Goal: Task Accomplishment & Management: Use online tool/utility

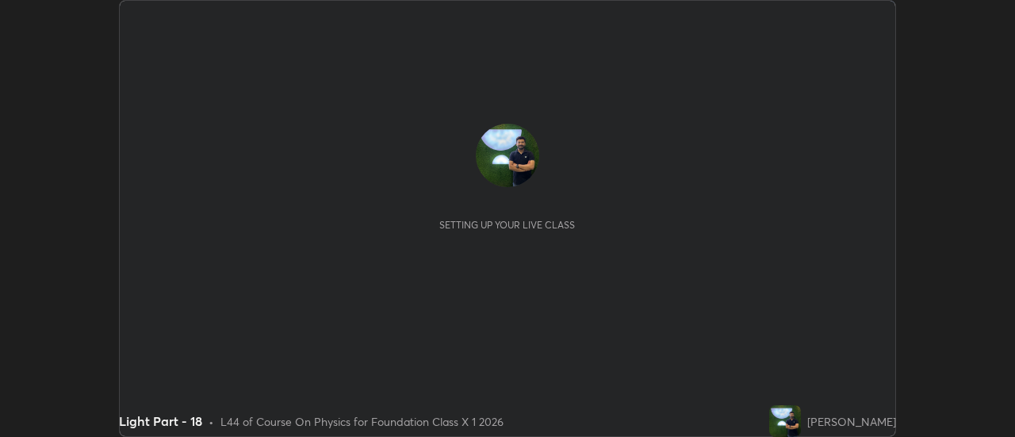
scroll to position [437, 1015]
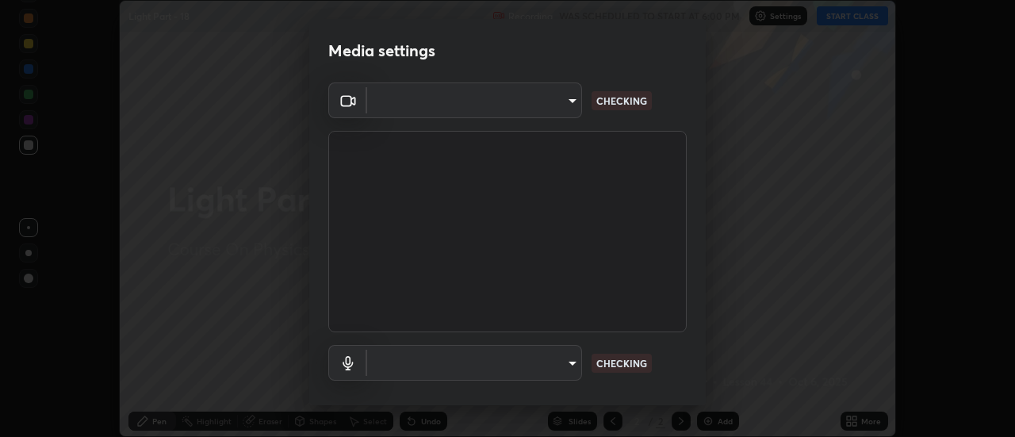
type input "4c72da43d9f8fe59a3f1c51c15ce5ef4700dc23536a29d5760a7834eb8cafeb2"
click at [547, 356] on body "Erase all Light Part - 18 Recording WAS SCHEDULED TO START AT 6:00 PM Settings …" at bounding box center [507, 218] width 1015 height 437
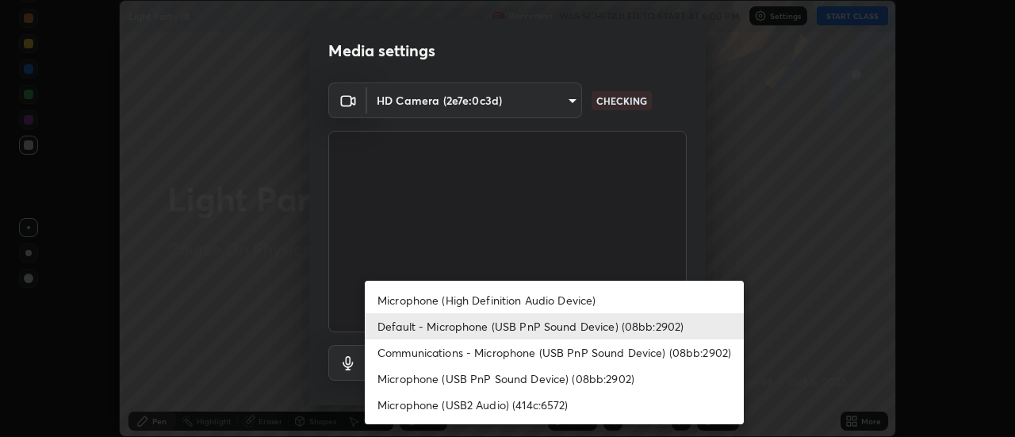
click at [511, 383] on li "Microphone (USB PnP Sound Device) (08bb:2902)" at bounding box center [554, 379] width 379 height 26
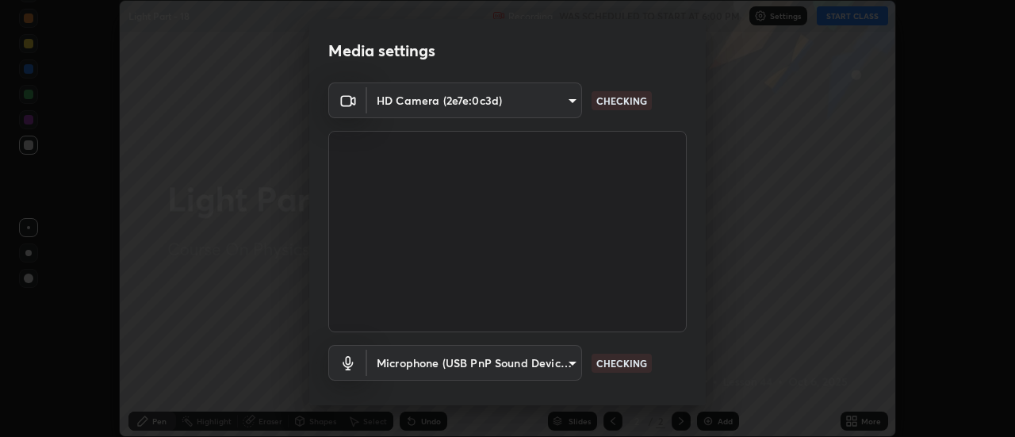
click at [506, 362] on body "Erase all Light Part - 18 Recording WAS SCHEDULED TO START AT 6:00 PM Settings …" at bounding box center [507, 218] width 1015 height 437
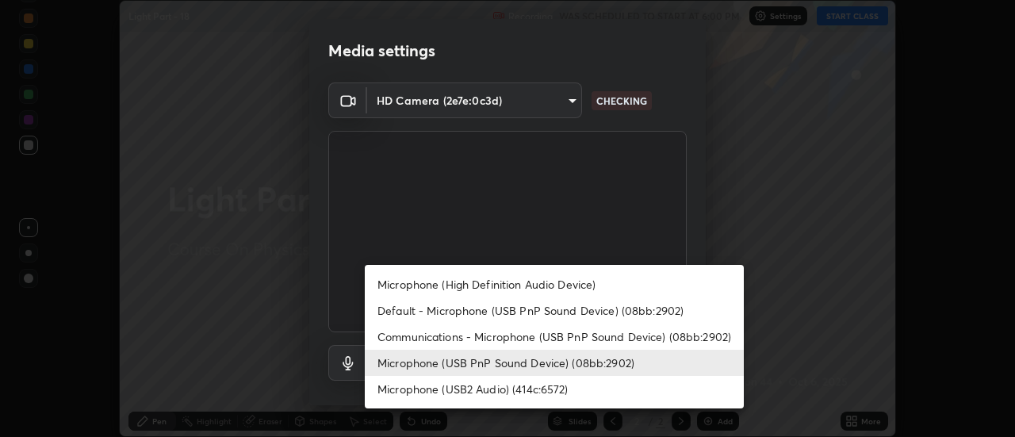
click at [504, 311] on li "Default - Microphone (USB PnP Sound Device) (08bb:2902)" at bounding box center [554, 310] width 379 height 26
type input "default"
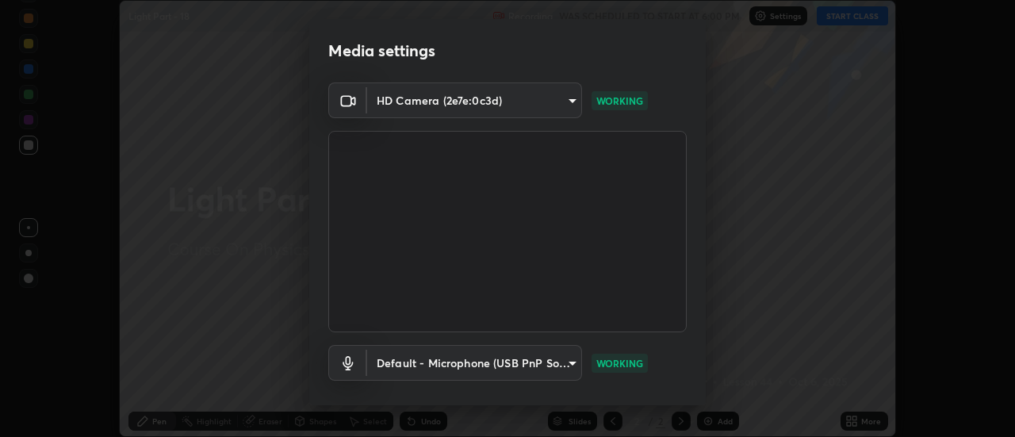
scroll to position [83, 0]
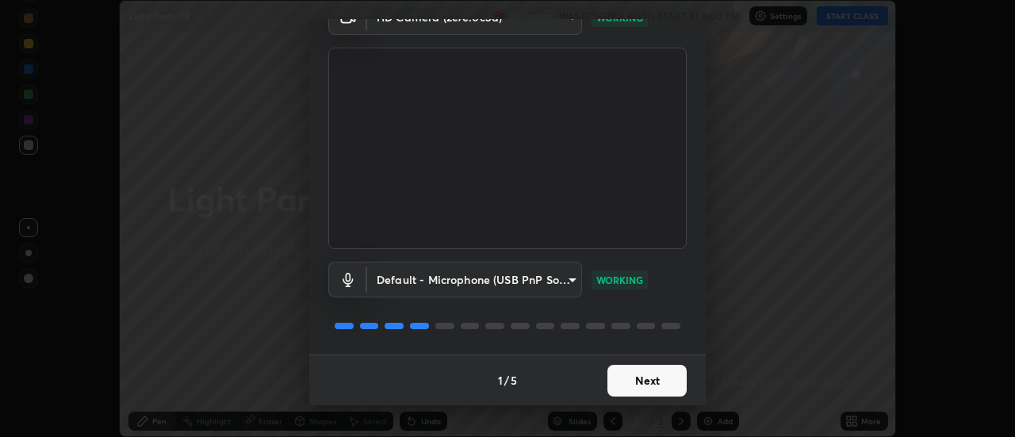
click at [637, 374] on button "Next" at bounding box center [646, 381] width 79 height 32
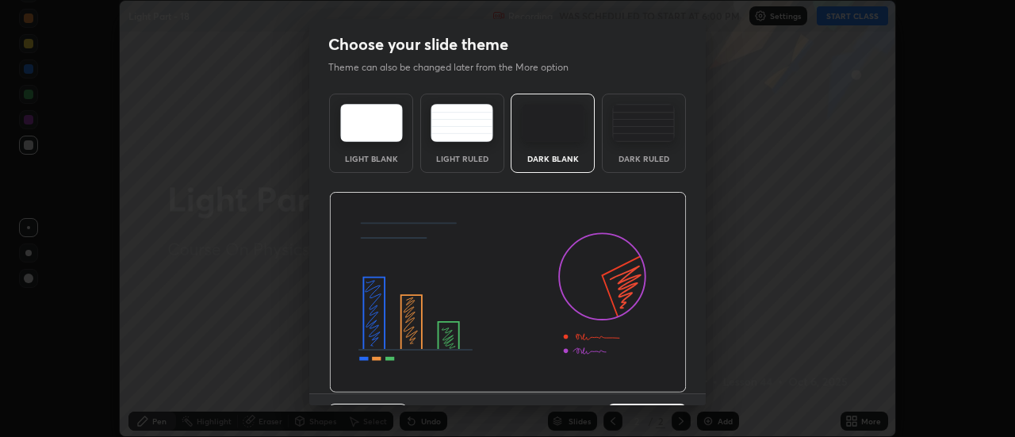
scroll to position [39, 0]
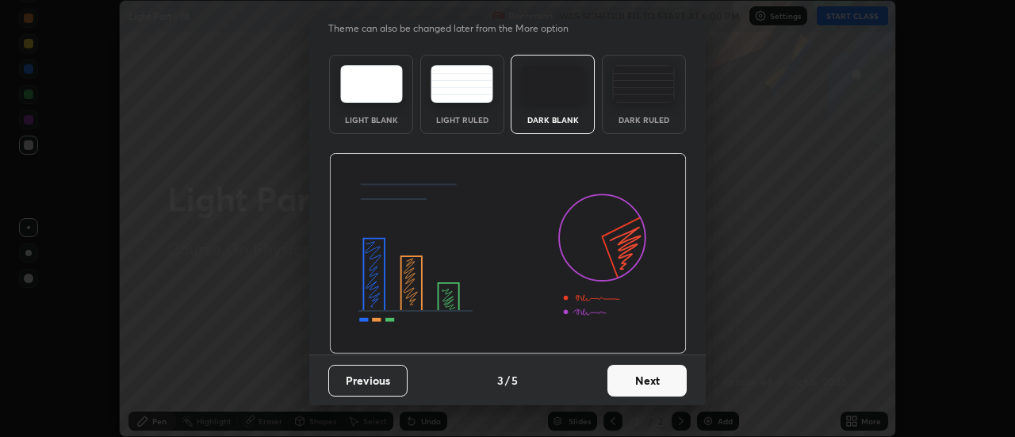
click at [637, 373] on button "Next" at bounding box center [646, 381] width 79 height 32
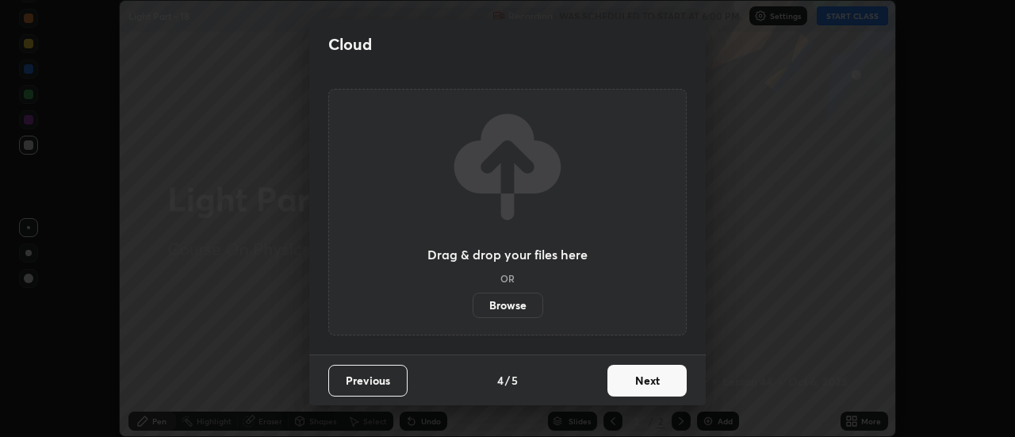
click at [636, 379] on button "Next" at bounding box center [646, 381] width 79 height 32
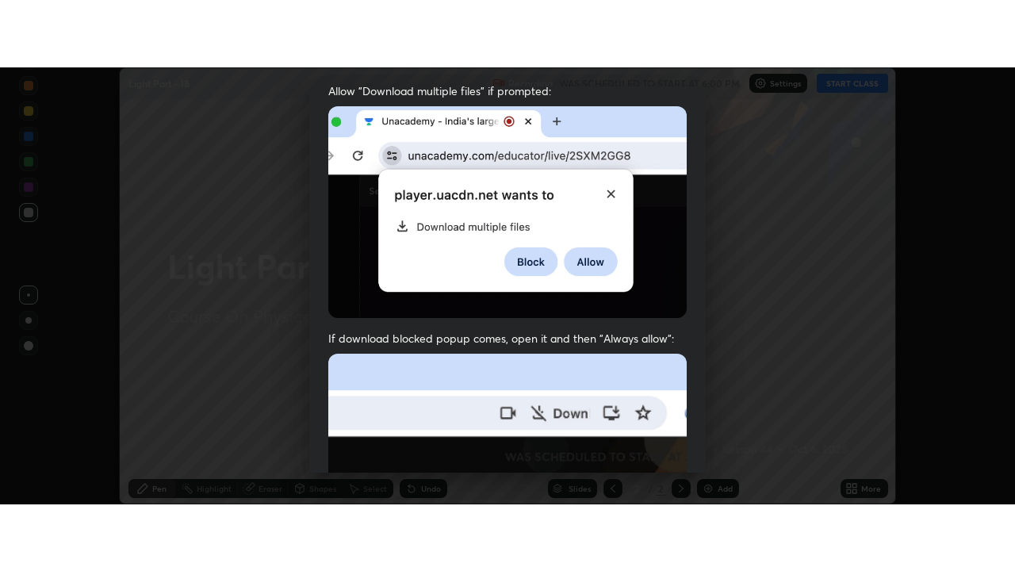
scroll to position [407, 0]
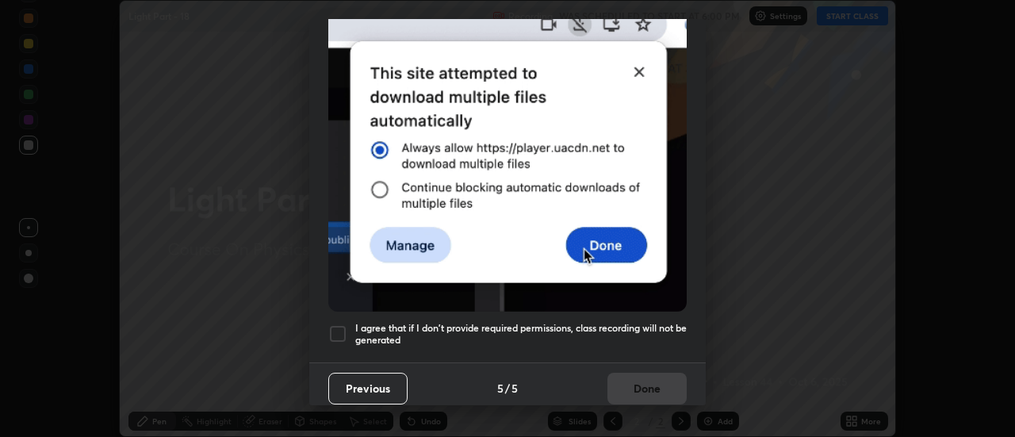
click at [587, 331] on h5 "I agree that if I don't provide required permissions, class recording will not …" at bounding box center [520, 334] width 331 height 25
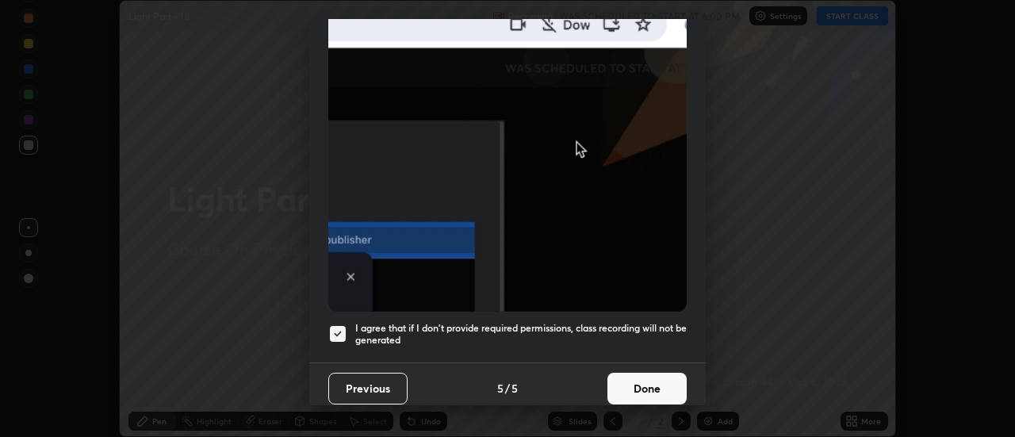
click at [603, 332] on h5 "I agree that if I don't provide required permissions, class recording will not …" at bounding box center [520, 334] width 331 height 25
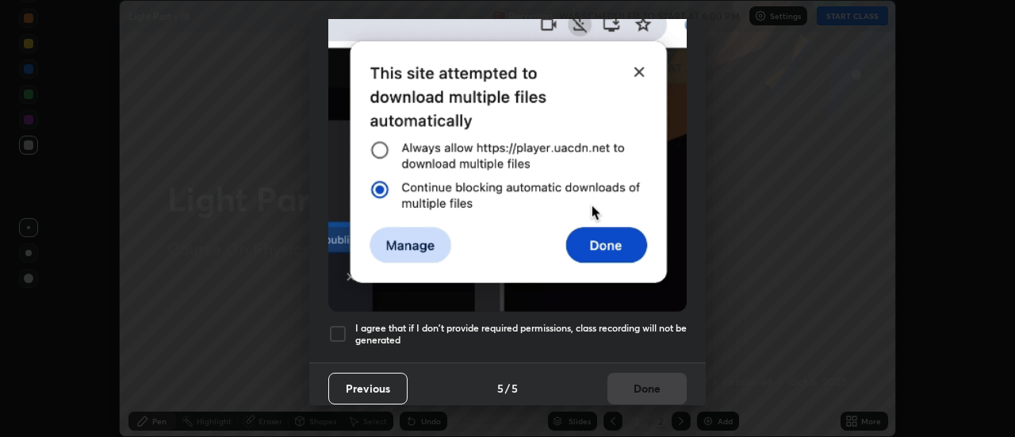
click at [566, 322] on h5 "I agree that if I don't provide required permissions, class recording will not …" at bounding box center [520, 334] width 331 height 25
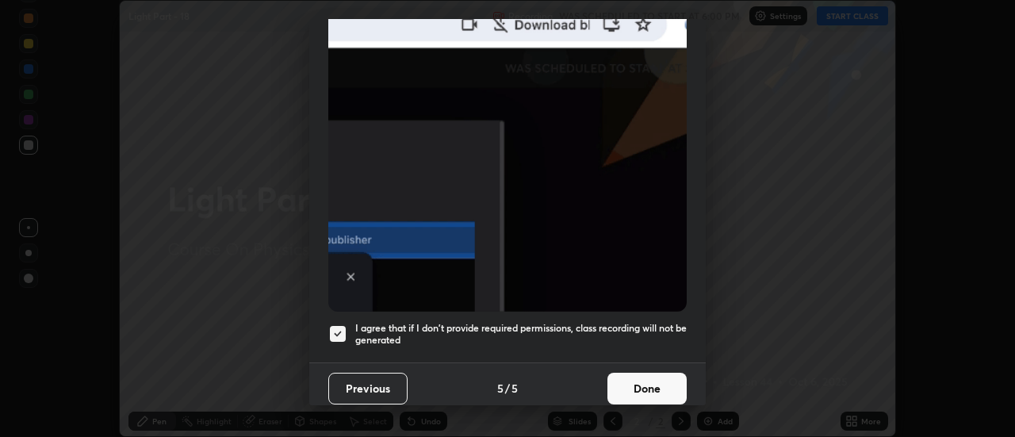
click at [629, 384] on button "Done" at bounding box center [646, 389] width 79 height 32
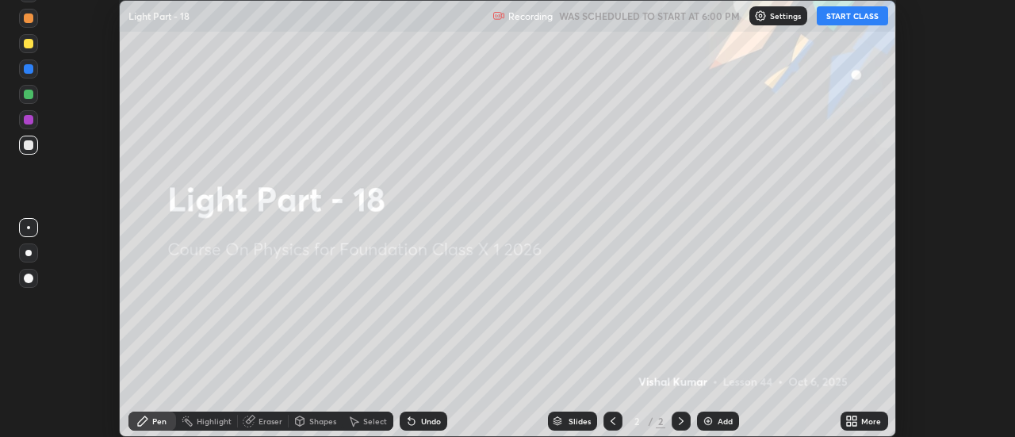
click at [863, 423] on div "More" at bounding box center [871, 421] width 20 height 8
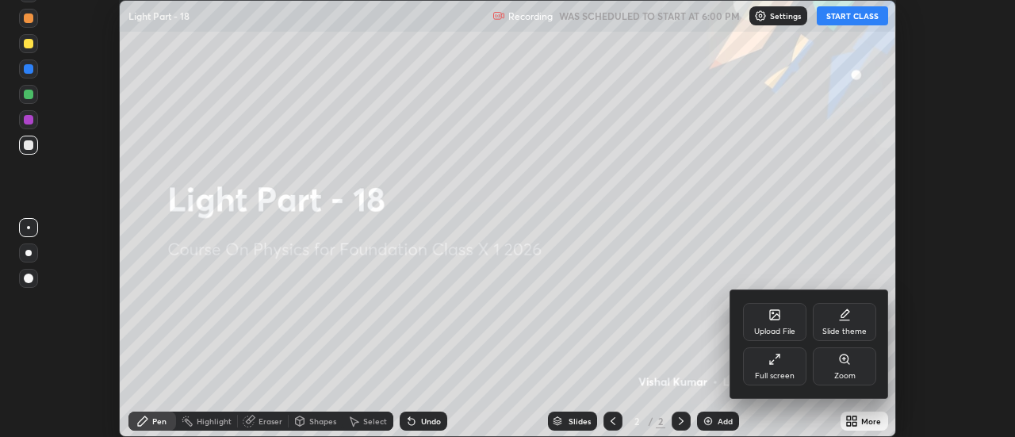
click at [779, 358] on icon at bounding box center [774, 359] width 13 height 13
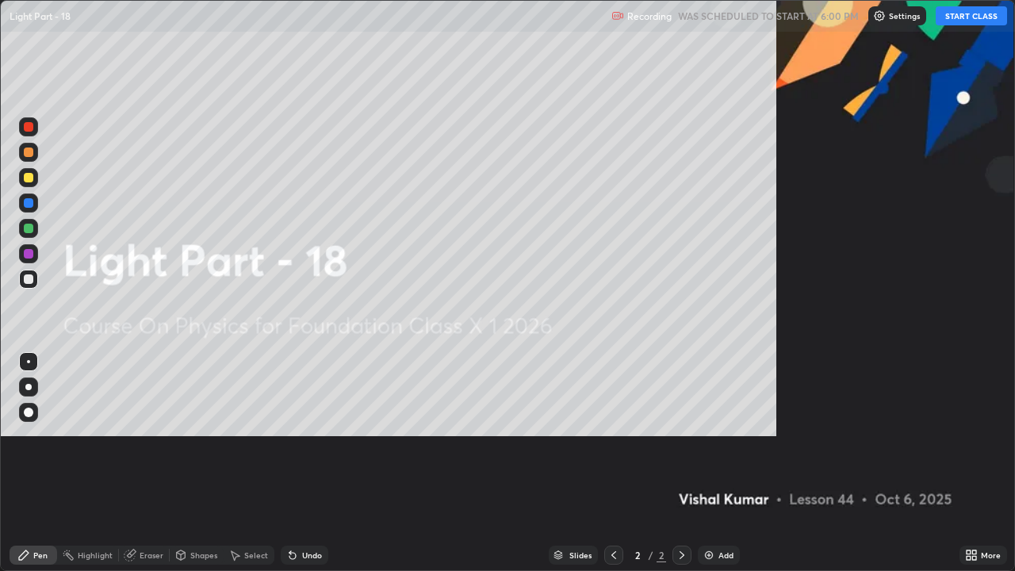
scroll to position [571, 1015]
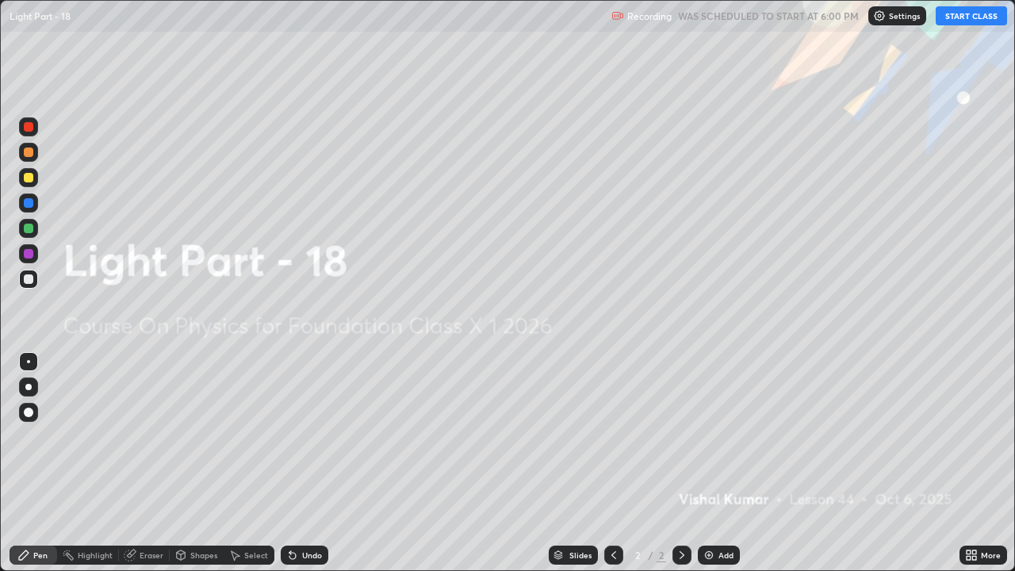
click at [958, 16] on button "START CLASS" at bounding box center [971, 15] width 71 height 19
click at [36, 389] on div at bounding box center [28, 386] width 19 height 19
click at [31, 177] on div at bounding box center [29, 178] width 10 height 10
click at [715, 436] on div "Add" at bounding box center [719, 555] width 42 height 19
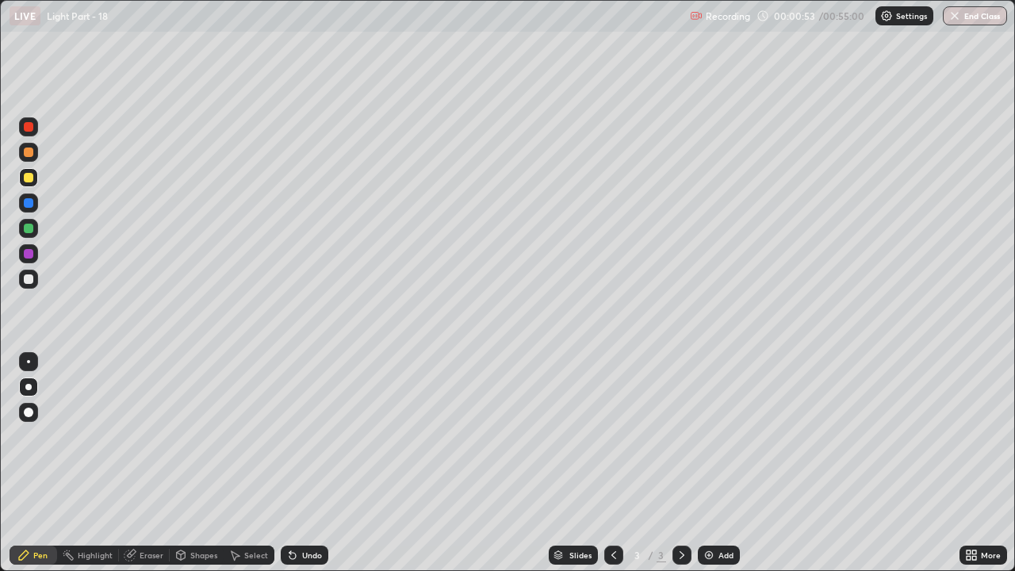
click at [28, 281] on div at bounding box center [29, 279] width 10 height 10
click at [305, 436] on div "Undo" at bounding box center [312, 555] width 20 height 8
click at [304, 436] on div "Undo" at bounding box center [312, 555] width 20 height 8
click at [310, 436] on div "Undo" at bounding box center [312, 555] width 20 height 8
click at [151, 436] on div "Eraser" at bounding box center [152, 555] width 24 height 8
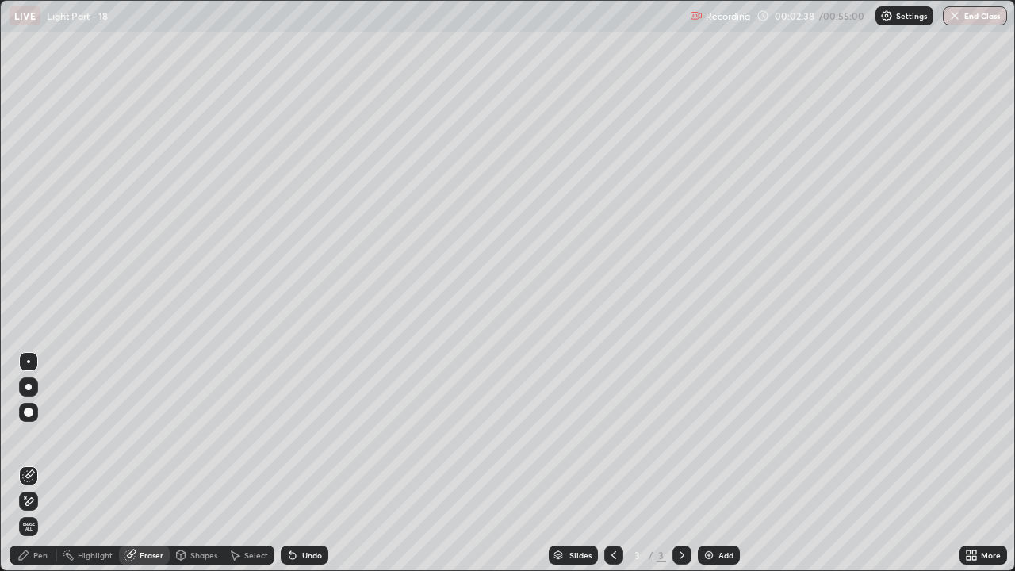
click at [36, 436] on div "Pen" at bounding box center [40, 555] width 14 height 8
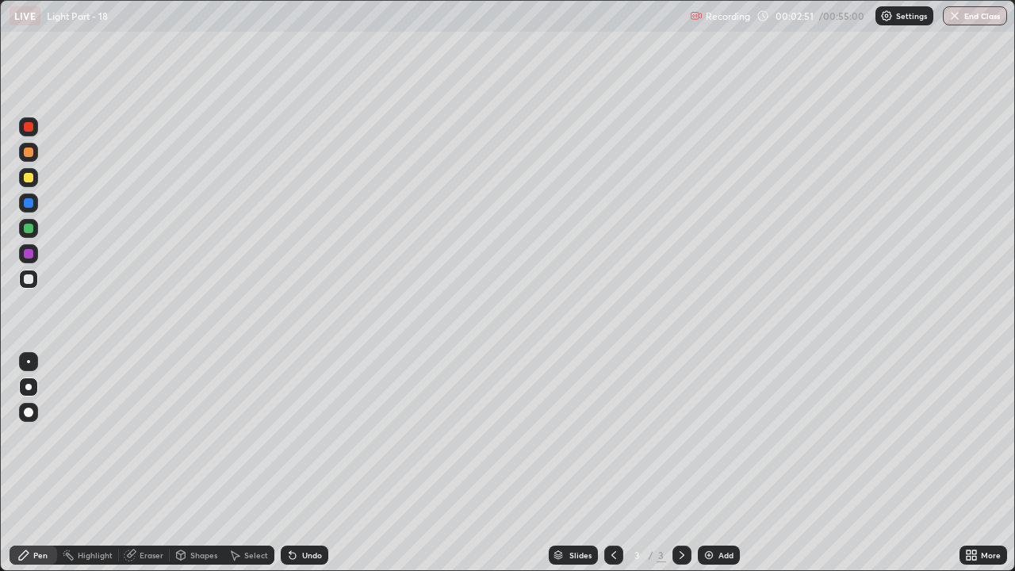
click at [299, 436] on div "Undo" at bounding box center [305, 555] width 48 height 19
click at [713, 436] on img at bounding box center [709, 555] width 13 height 13
click at [29, 181] on div at bounding box center [29, 178] width 10 height 10
click at [612, 436] on icon at bounding box center [613, 555] width 13 height 13
click at [681, 436] on icon at bounding box center [682, 555] width 13 height 13
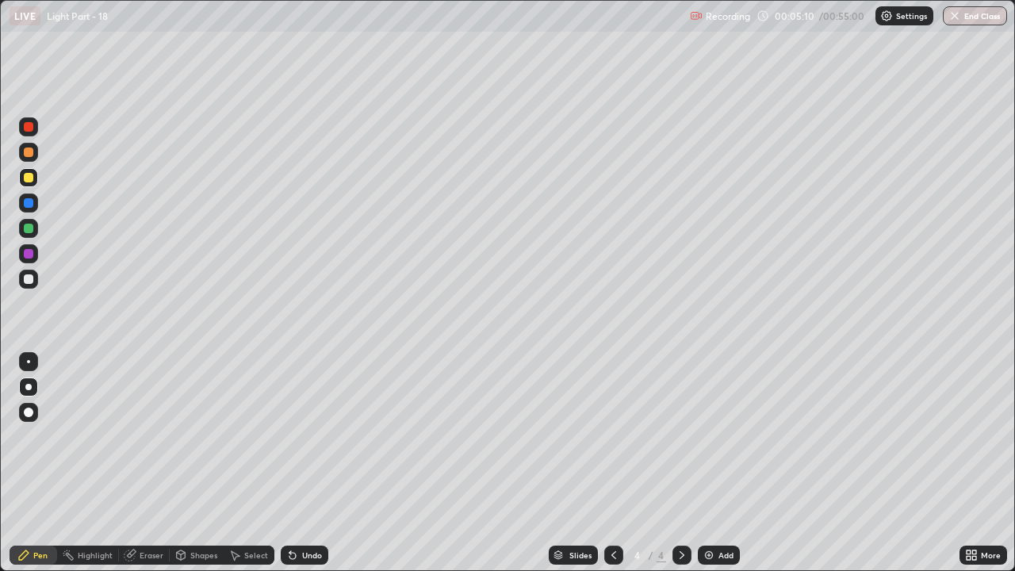
click at [142, 436] on div "Eraser" at bounding box center [152, 555] width 24 height 8
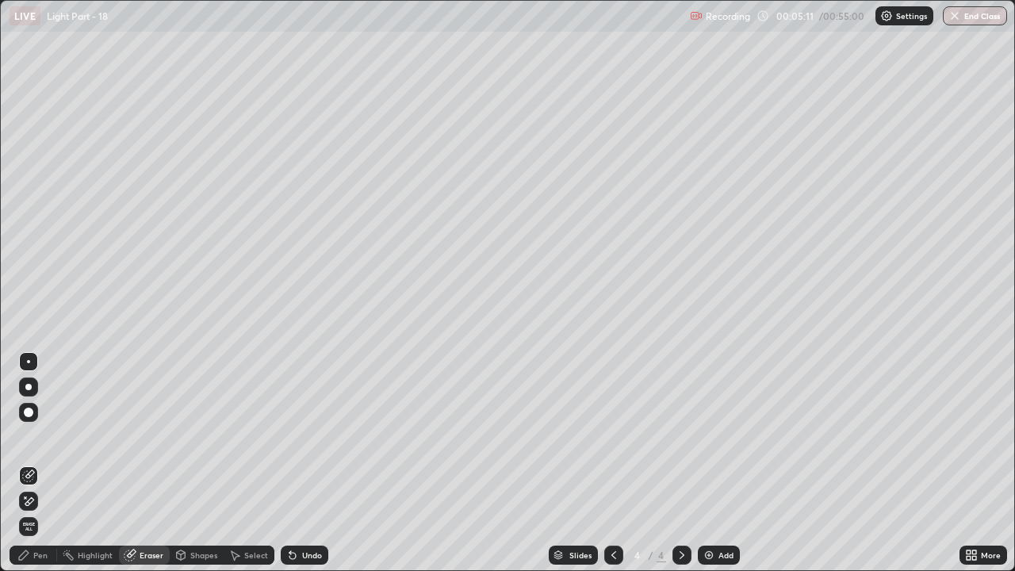
click at [27, 410] on div at bounding box center [29, 413] width 10 height 10
click at [20, 436] on div "Pen" at bounding box center [34, 555] width 48 height 19
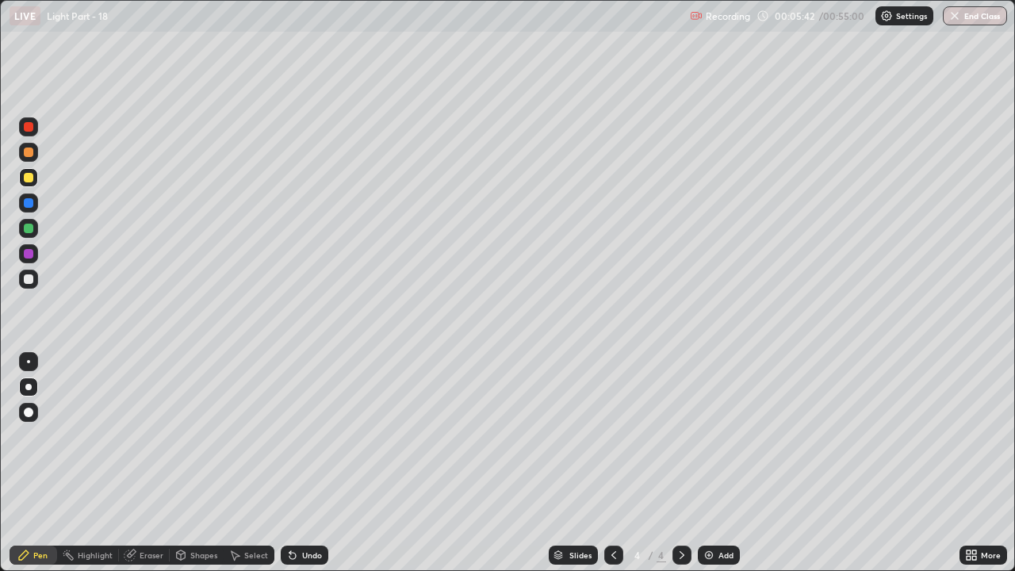
click at [20, 280] on div at bounding box center [28, 279] width 19 height 19
click at [31, 227] on div at bounding box center [29, 229] width 10 height 10
click at [26, 277] on div at bounding box center [29, 279] width 10 height 10
click at [306, 436] on div "Undo" at bounding box center [305, 555] width 48 height 19
click at [308, 436] on div "Undo" at bounding box center [312, 555] width 20 height 8
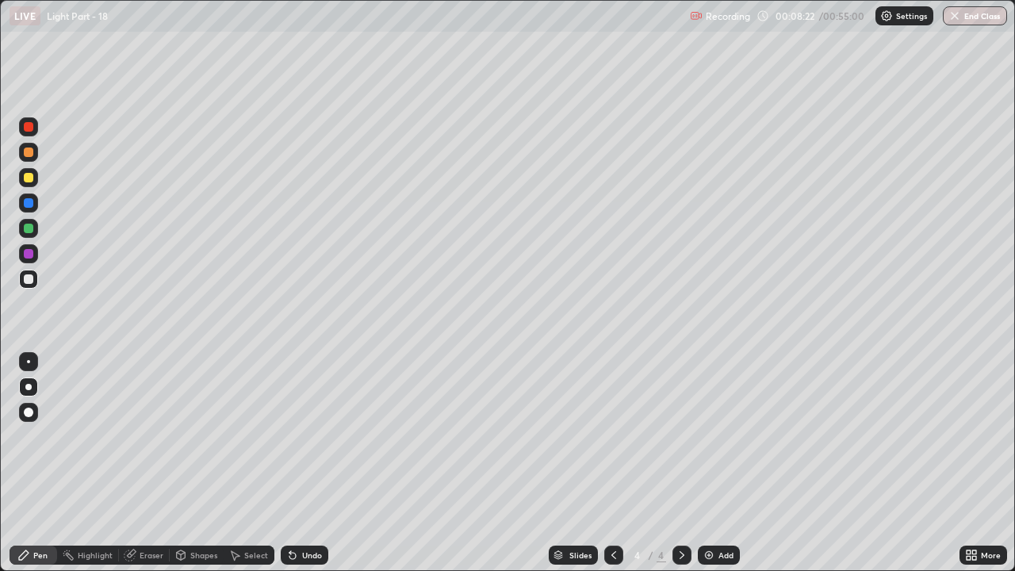
click at [307, 436] on div "Undo" at bounding box center [312, 555] width 20 height 8
click at [611, 436] on icon at bounding box center [613, 555] width 13 height 13
click at [245, 436] on div "Select" at bounding box center [249, 555] width 51 height 19
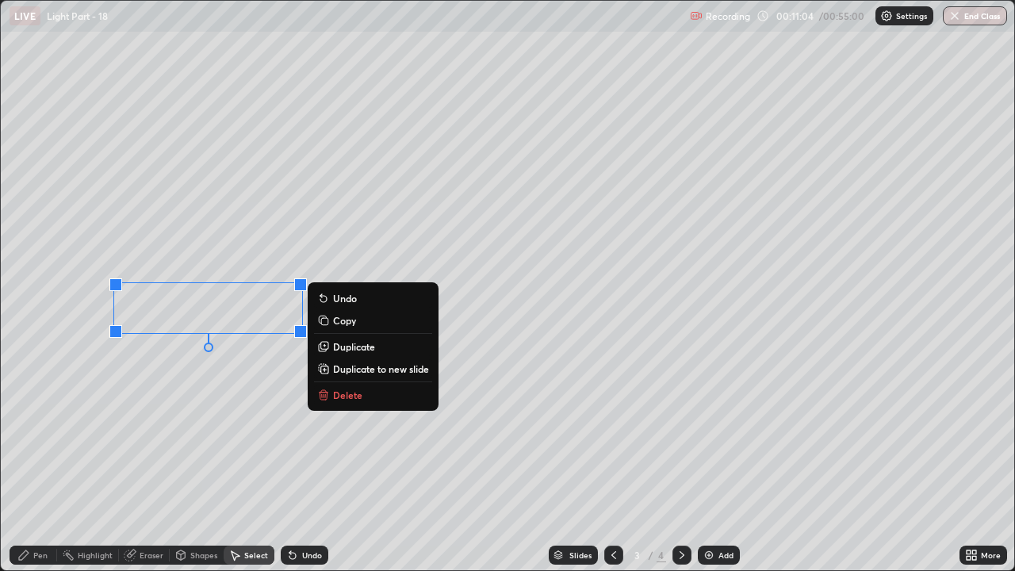
click at [344, 324] on p "Copy" at bounding box center [344, 320] width 23 height 13
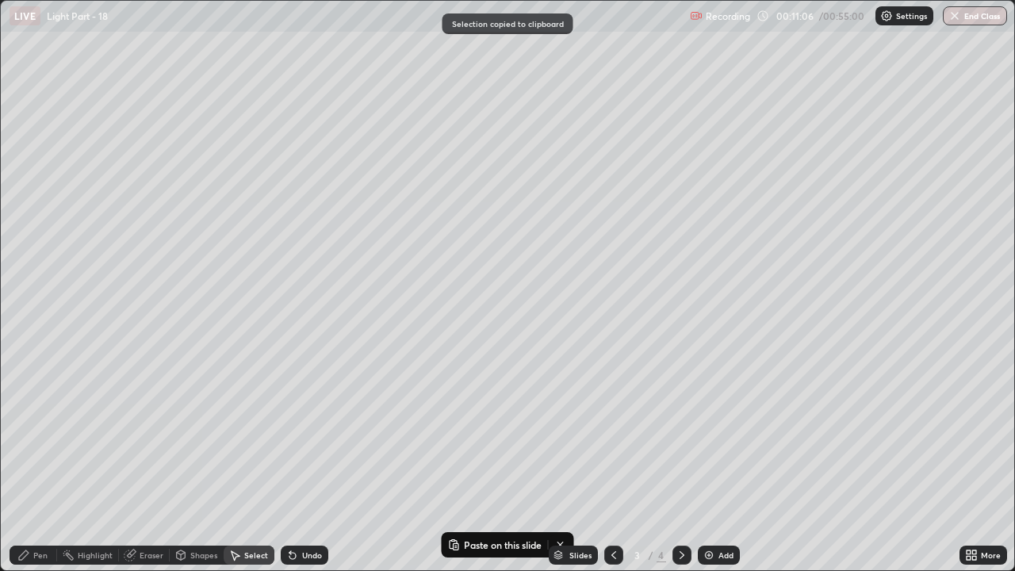
click at [680, 436] on icon at bounding box center [682, 555] width 5 height 8
click at [713, 436] on img at bounding box center [709, 555] width 13 height 13
click at [95, 58] on div "0 ° Undo Copy Paste here Duplicate Duplicate to new slide Delete" at bounding box center [507, 285] width 1013 height 569
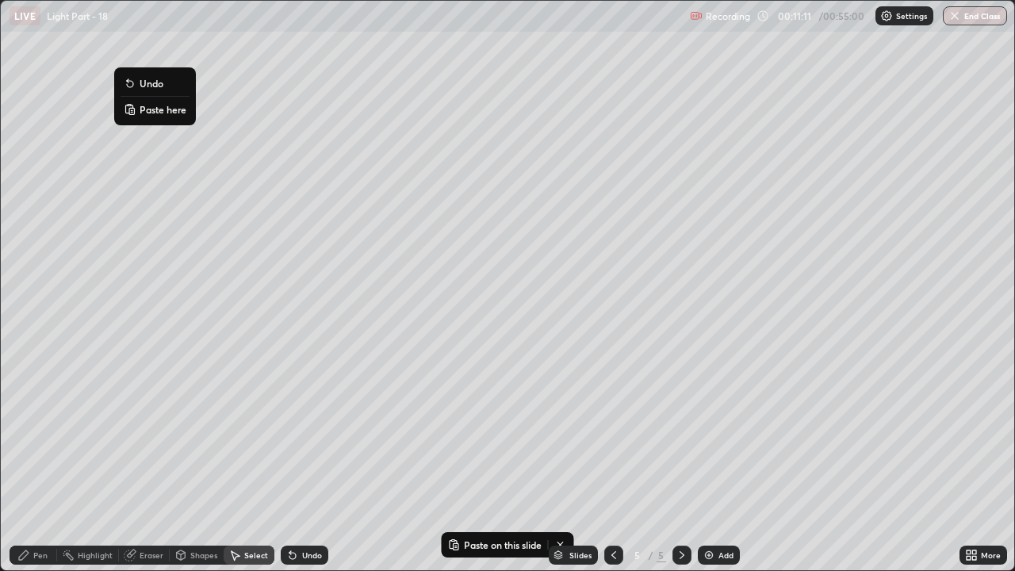
click at [151, 112] on p "Paste here" at bounding box center [163, 109] width 47 height 13
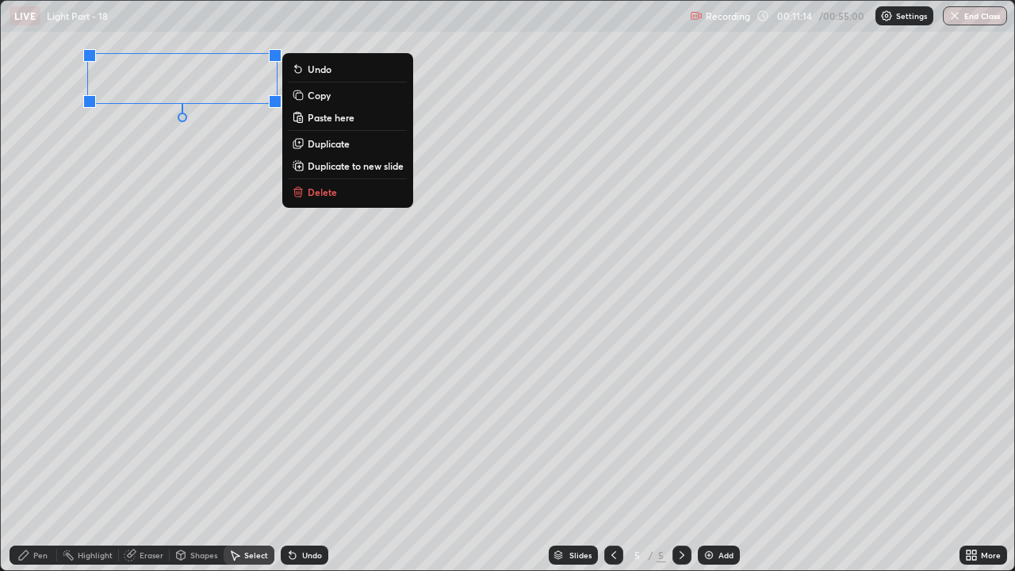
click at [33, 436] on div "Pen" at bounding box center [34, 555] width 48 height 19
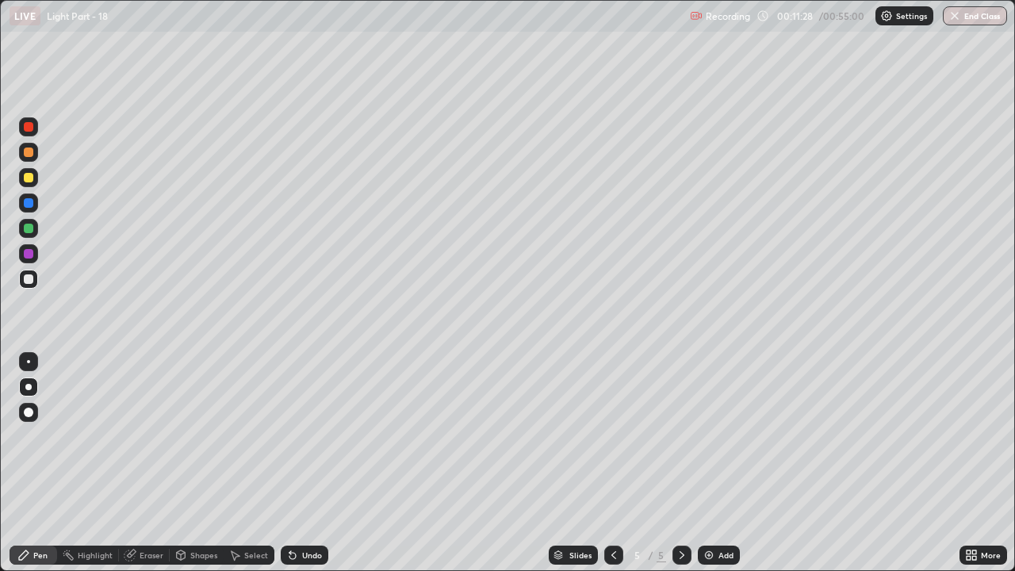
click at [30, 182] on div at bounding box center [29, 178] width 10 height 10
click at [305, 436] on div "Undo" at bounding box center [312, 555] width 20 height 8
click at [307, 436] on div "Undo" at bounding box center [312, 555] width 20 height 8
click at [29, 230] on div at bounding box center [29, 229] width 10 height 10
click at [304, 436] on div "Undo" at bounding box center [312, 555] width 20 height 8
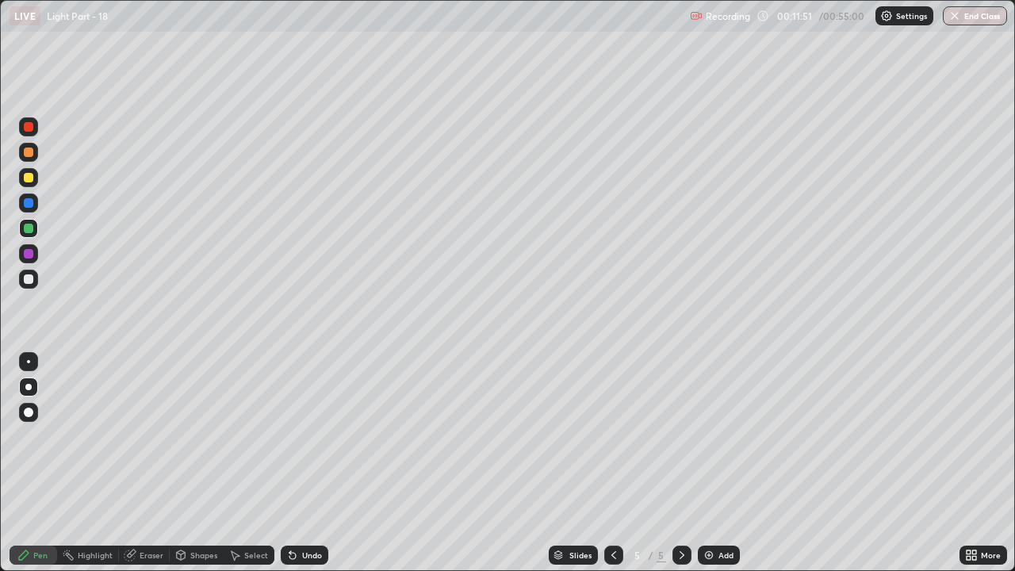
click at [303, 436] on div "Undo" at bounding box center [312, 555] width 20 height 8
click at [304, 436] on div "Undo" at bounding box center [312, 555] width 20 height 8
click at [308, 436] on div "Undo" at bounding box center [312, 555] width 20 height 8
click at [304, 436] on div "Undo" at bounding box center [312, 555] width 20 height 8
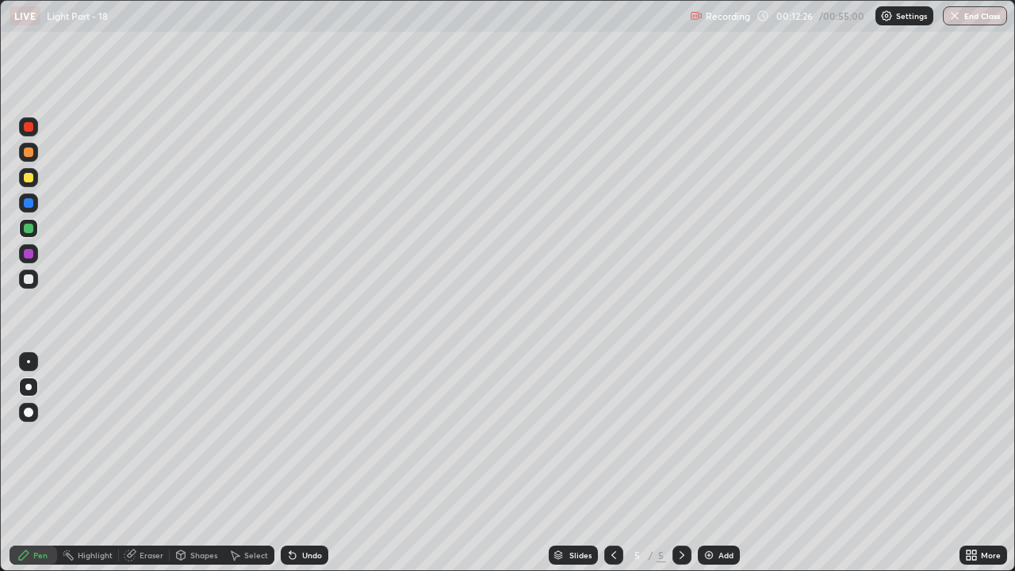
click at [33, 254] on div at bounding box center [29, 254] width 10 height 10
click at [31, 277] on div at bounding box center [29, 279] width 10 height 10
click at [29, 228] on div at bounding box center [29, 229] width 10 height 10
click at [612, 436] on icon at bounding box center [613, 555] width 13 height 13
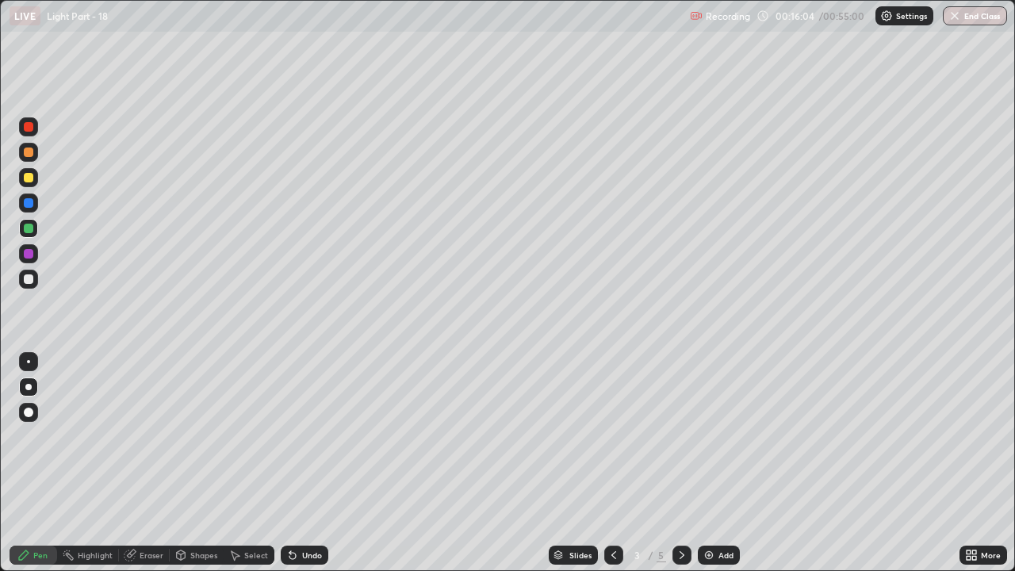
click at [680, 436] on icon at bounding box center [682, 555] width 13 height 13
click at [677, 436] on icon at bounding box center [682, 555] width 13 height 13
click at [300, 436] on div "Undo" at bounding box center [305, 555] width 48 height 19
click at [302, 436] on div "Undo" at bounding box center [312, 555] width 20 height 8
click at [296, 436] on div "Undo" at bounding box center [305, 555] width 48 height 19
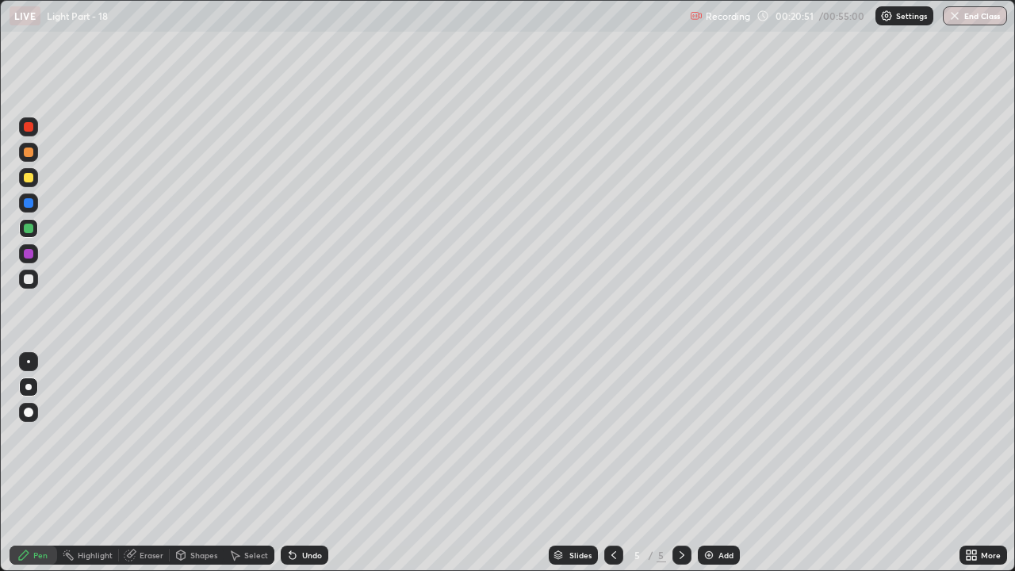
click at [297, 436] on div "Undo" at bounding box center [305, 555] width 48 height 19
click at [309, 436] on div "Undo" at bounding box center [312, 555] width 20 height 8
click at [312, 436] on div "Undo" at bounding box center [312, 555] width 20 height 8
click at [311, 436] on div "Undo" at bounding box center [312, 555] width 20 height 8
click at [310, 436] on div "Undo" at bounding box center [312, 555] width 20 height 8
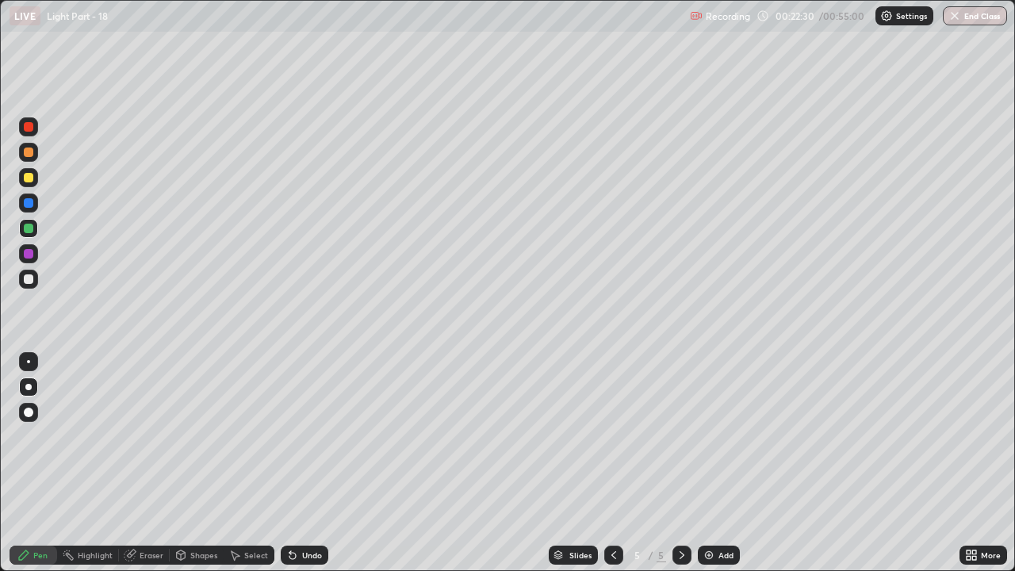
click at [313, 436] on div "Undo" at bounding box center [312, 555] width 20 height 8
click at [306, 436] on div "Undo" at bounding box center [312, 555] width 20 height 8
click at [718, 436] on div "Add" at bounding box center [725, 555] width 15 height 8
click at [32, 179] on div at bounding box center [29, 178] width 10 height 10
click at [32, 153] on div at bounding box center [29, 152] width 10 height 10
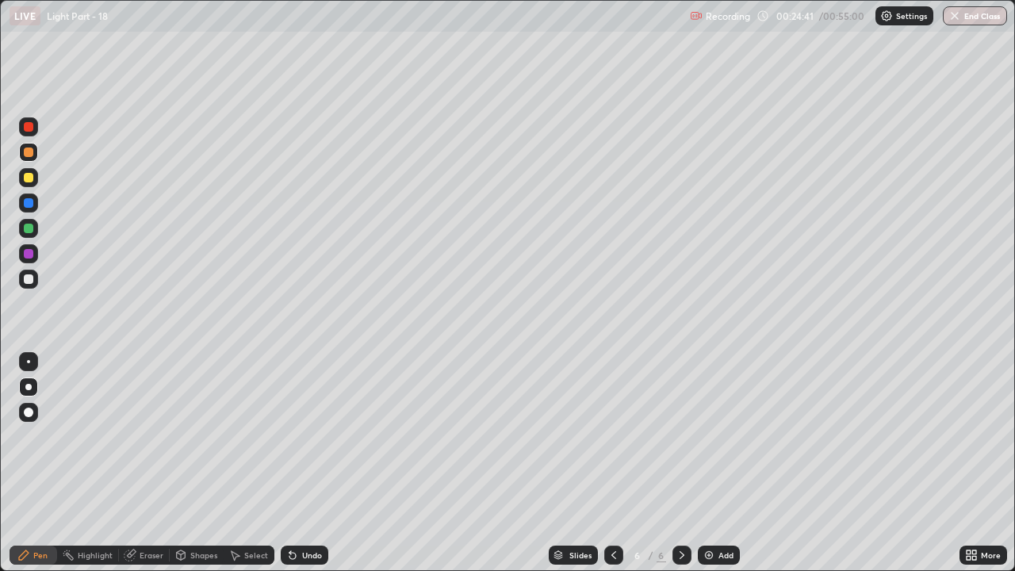
click at [34, 278] on div at bounding box center [28, 279] width 19 height 19
click at [24, 178] on div at bounding box center [29, 178] width 10 height 10
click at [24, 278] on div at bounding box center [29, 279] width 10 height 10
click at [0, 209] on div "Setting up your live class" at bounding box center [507, 285] width 1015 height 571
click at [29, 124] on div at bounding box center [29, 127] width 10 height 10
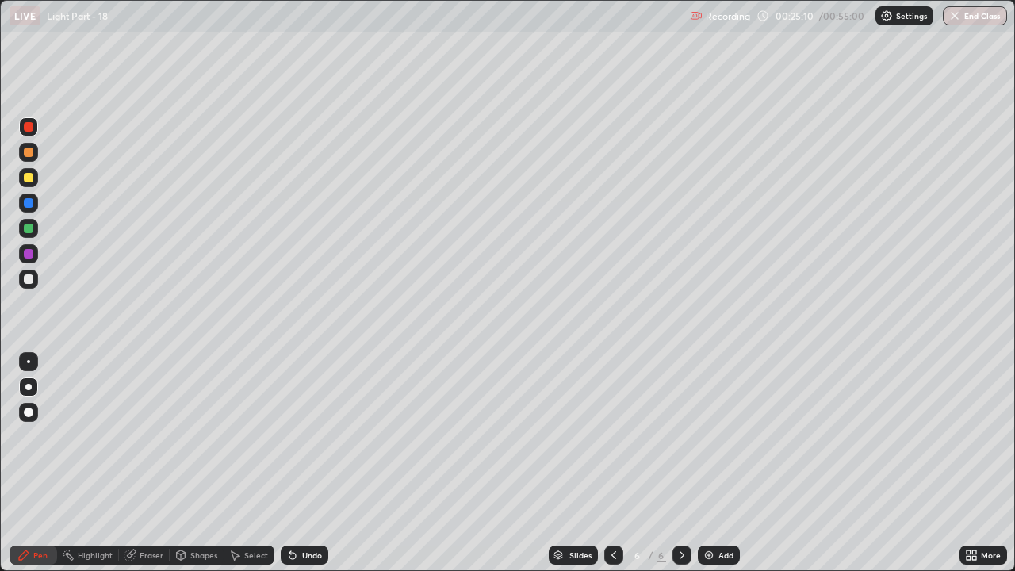
click at [31, 278] on div at bounding box center [29, 279] width 10 height 10
click at [29, 124] on div at bounding box center [29, 127] width 10 height 10
click at [31, 254] on div at bounding box center [29, 254] width 10 height 10
click at [25, 127] on div at bounding box center [29, 127] width 10 height 10
click at [29, 255] on div at bounding box center [29, 254] width 10 height 10
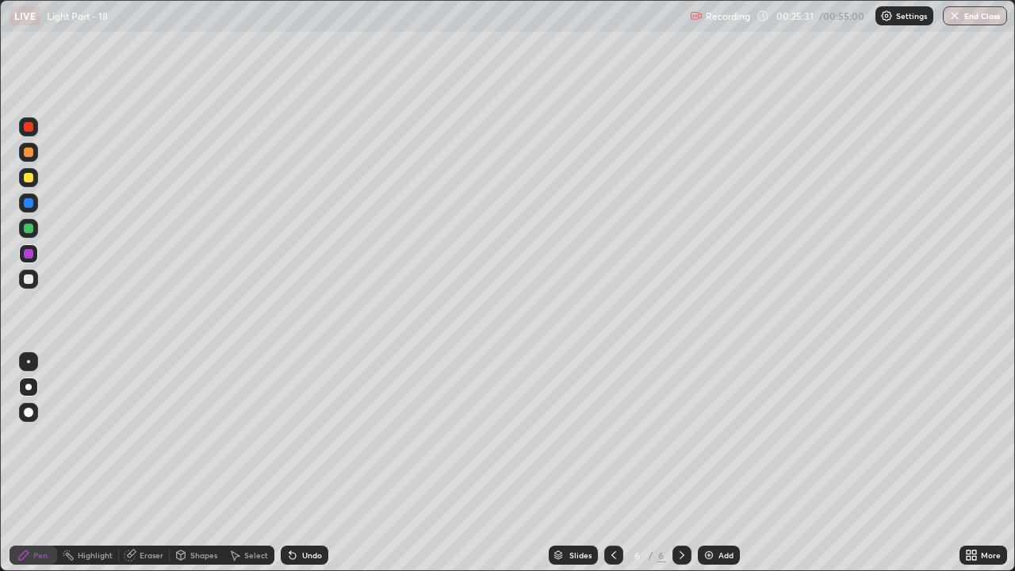
click at [298, 436] on div "Undo" at bounding box center [305, 555] width 48 height 19
click at [29, 276] on div at bounding box center [29, 279] width 10 height 10
click at [302, 436] on div "Undo" at bounding box center [312, 555] width 20 height 8
click at [709, 436] on img at bounding box center [709, 555] width 13 height 13
click at [29, 176] on div at bounding box center [29, 178] width 10 height 10
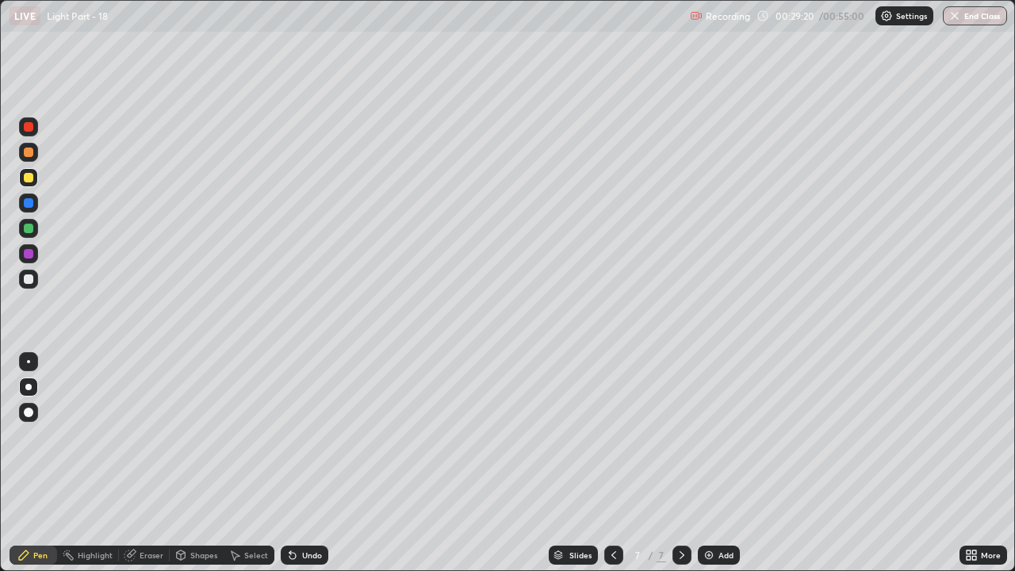
click at [308, 436] on div "Undo" at bounding box center [312, 555] width 20 height 8
click at [708, 436] on img at bounding box center [709, 555] width 13 height 13
click at [29, 278] on div at bounding box center [29, 279] width 10 height 10
click at [306, 436] on div "Undo" at bounding box center [305, 555] width 48 height 19
click at [136, 436] on div "Eraser" at bounding box center [144, 555] width 51 height 19
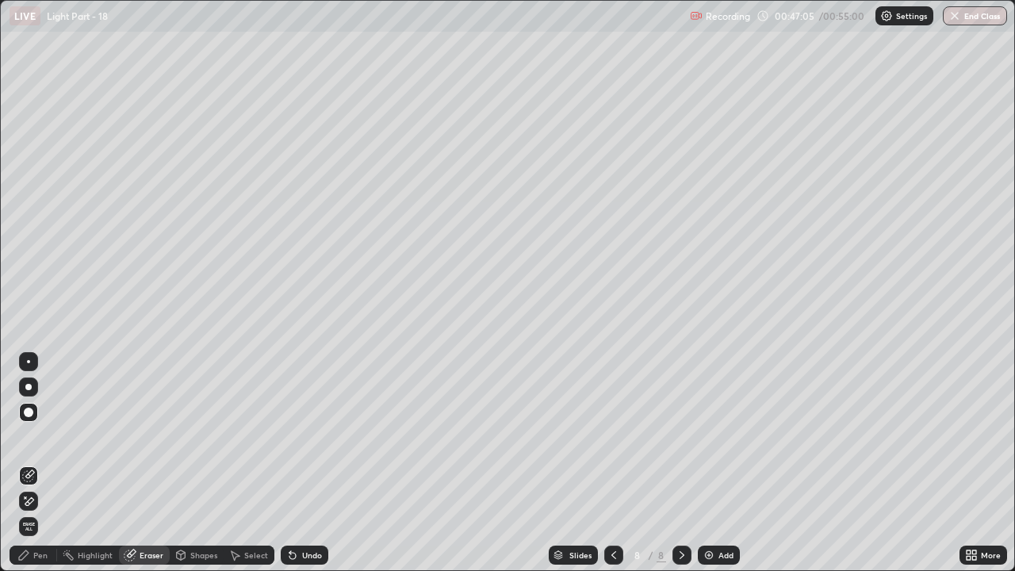
click at [31, 436] on span "Erase all" at bounding box center [28, 527] width 17 height 10
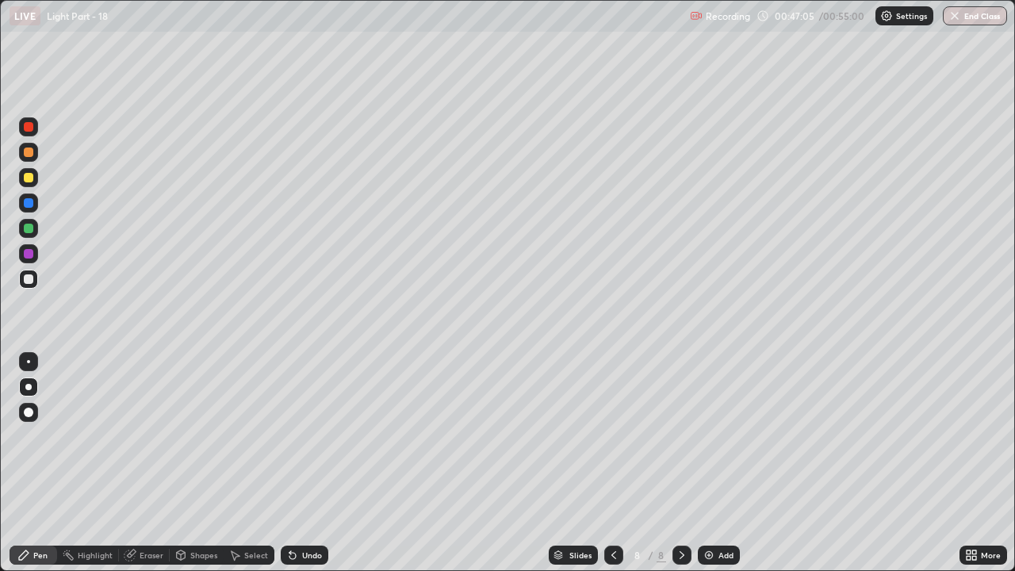
click at [36, 436] on div "Pen" at bounding box center [40, 555] width 14 height 8
click at [611, 436] on icon at bounding box center [613, 555] width 13 height 13
click at [680, 436] on icon at bounding box center [682, 555] width 13 height 13
click at [979, 19] on button "End Class" at bounding box center [975, 15] width 64 height 19
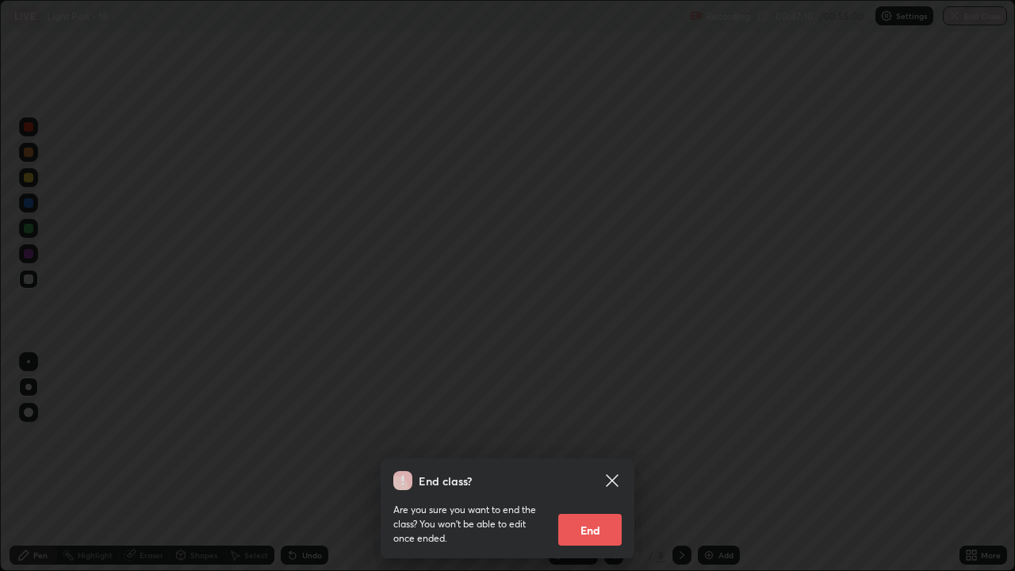
click at [600, 436] on button "End" at bounding box center [589, 530] width 63 height 32
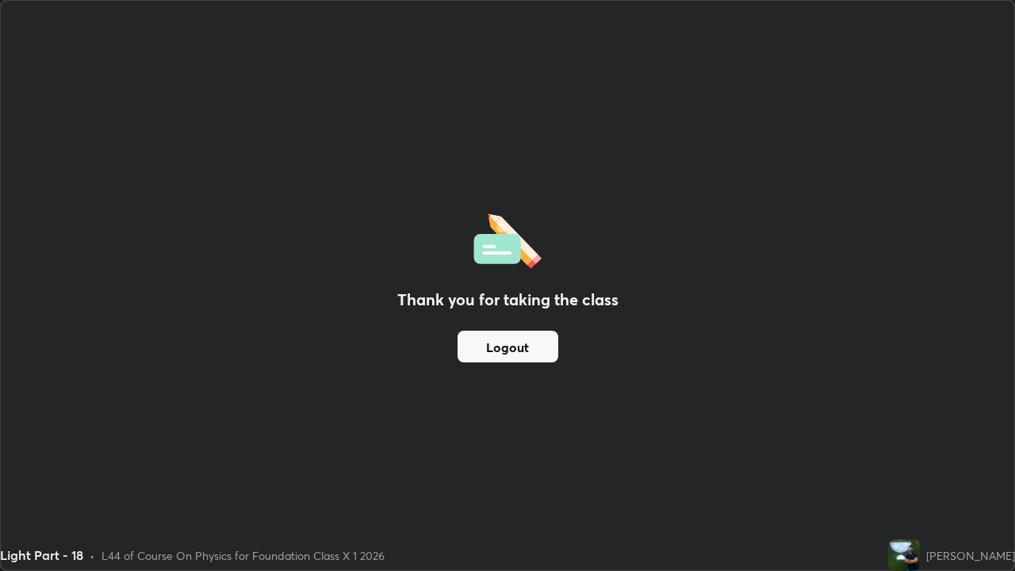
click at [546, 345] on button "Logout" at bounding box center [508, 347] width 101 height 32
